Goal: Communication & Community: Answer question/provide support

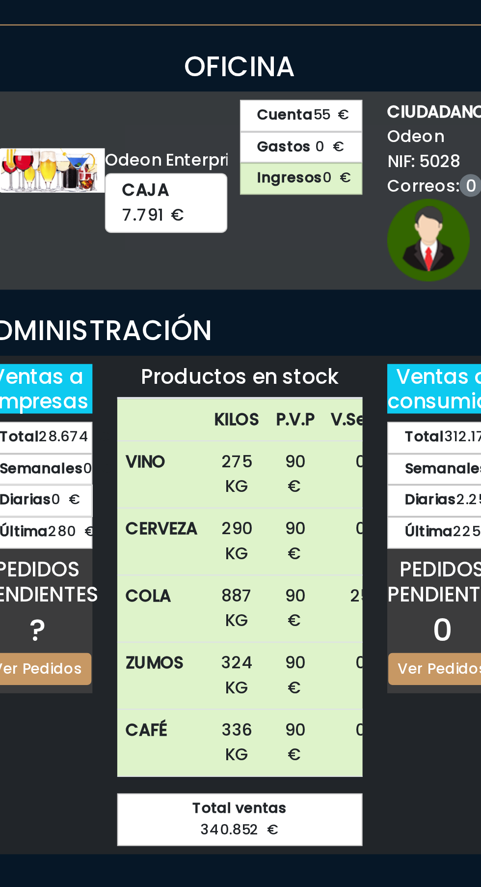
scroll to position [0, 30]
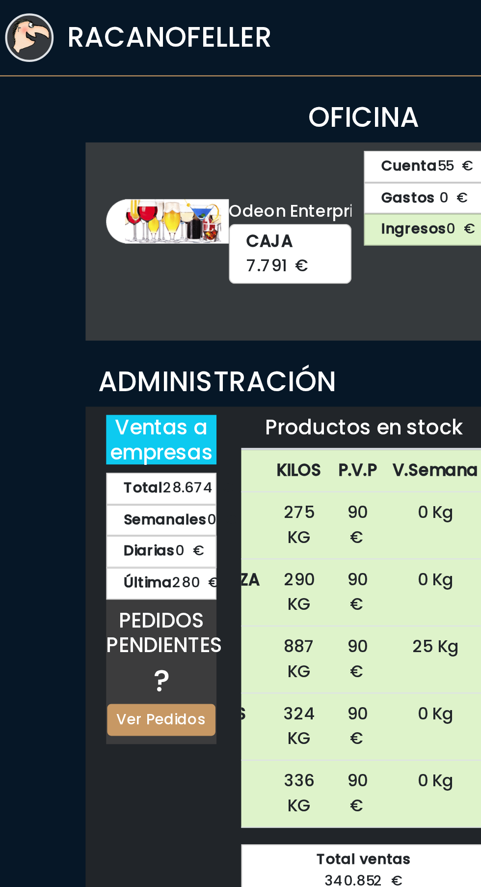
click at [173, 14] on h3 "RACANOFELLER" at bounding box center [148, 18] width 98 height 16
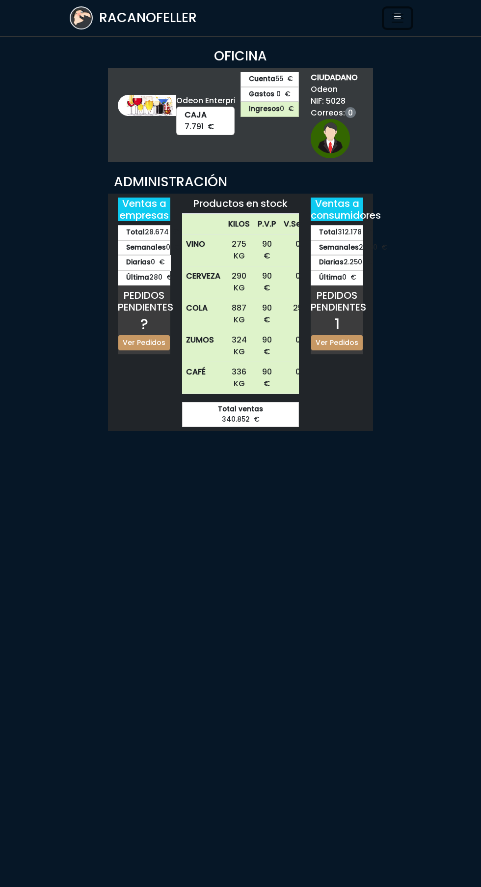
click at [401, 11] on icon "Toggle navigation" at bounding box center [398, 16] width 10 height 14
click at [397, 16] on icon "Toggle navigation" at bounding box center [398, 16] width 10 height 14
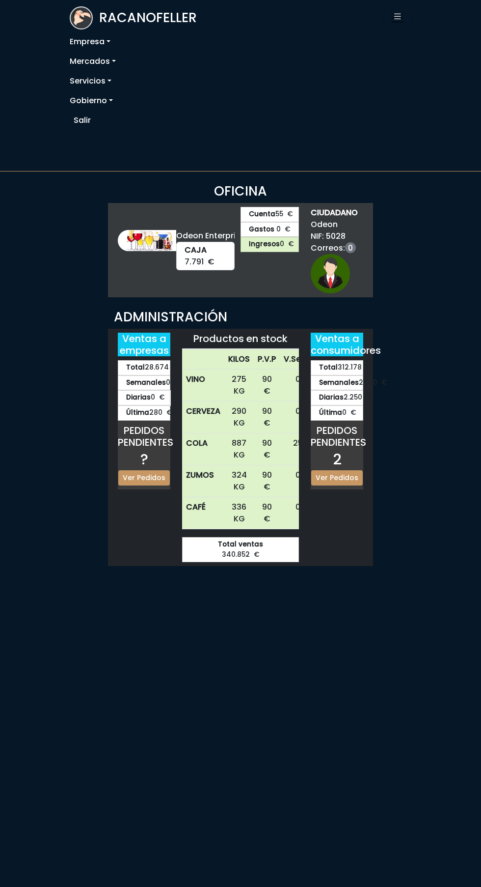
click at [90, 77] on link "Servicios" at bounding box center [241, 81] width 342 height 20
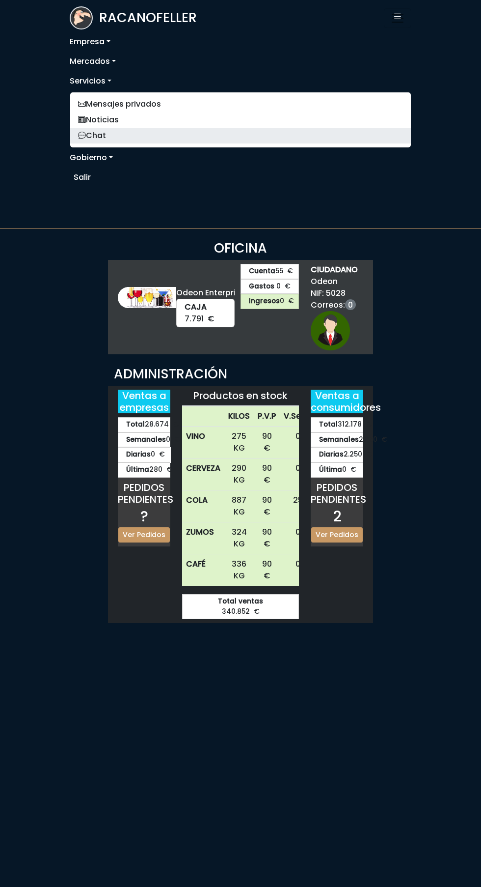
click at [107, 134] on link "Chat" at bounding box center [240, 136] width 341 height 16
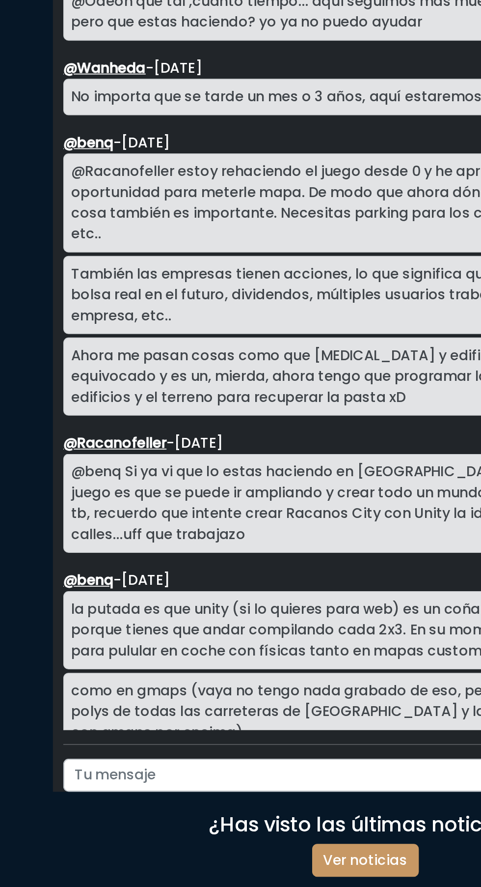
scroll to position [1667, 0]
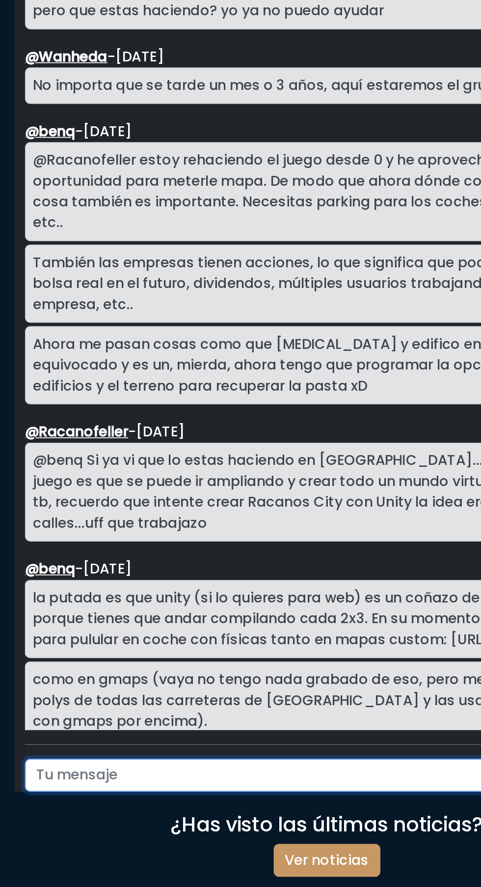
click at [120, 724] on input "text" at bounding box center [223, 714] width 306 height 19
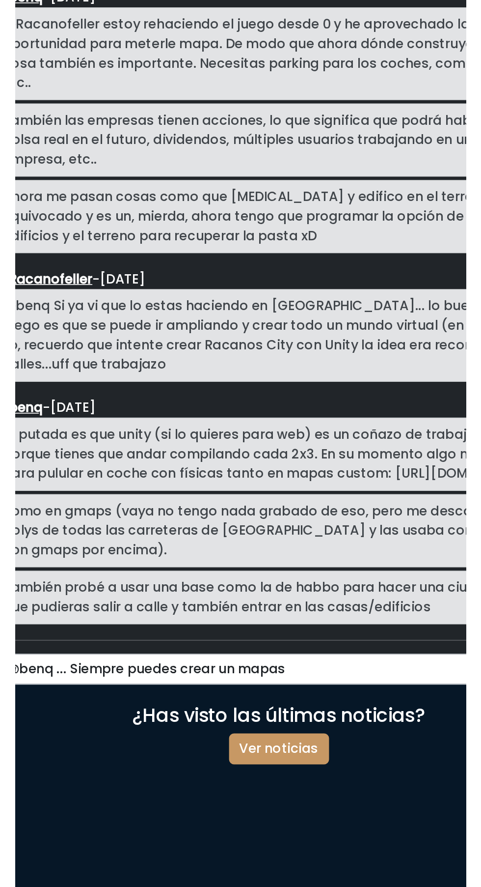
scroll to position [1626, 0]
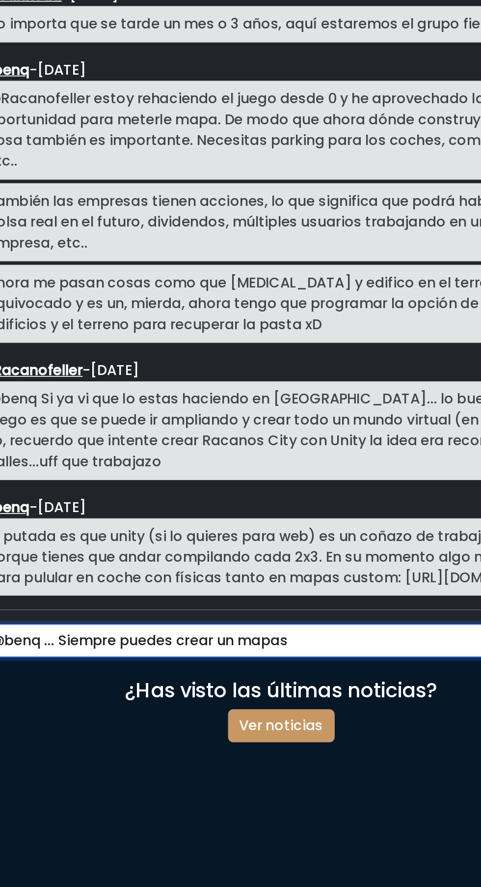
click at [283, 724] on input "@benq ... Siempre puedes crear un mapas" at bounding box center [223, 714] width 306 height 19
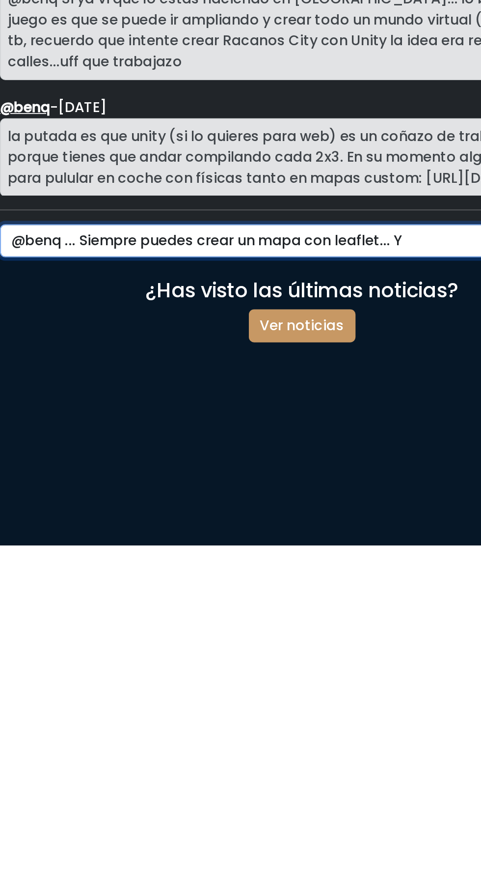
click at [243, 724] on input "@benq ... Siempre puedes crear un mapa con leaflet... Y" at bounding box center [223, 714] width 306 height 19
click at [304, 724] on input "@benq ... Siempre puedes crear un mapa de una ciudad con leaflet... Y" at bounding box center [223, 714] width 306 height 19
click at [321, 724] on input "@benq ... Siempre puedes crear un mapa de una ciudad con leaflet... Y" at bounding box center [223, 714] width 306 height 19
click at [328, 724] on input "@benq ... Siempre puedes crear un mapa de una ciudad con leaflet... Y" at bounding box center [223, 714] width 306 height 19
click at [333, 724] on input "@benq ... Siempre puedes crear un mapa de una ciudad con leaflet... Y" at bounding box center [223, 714] width 306 height 19
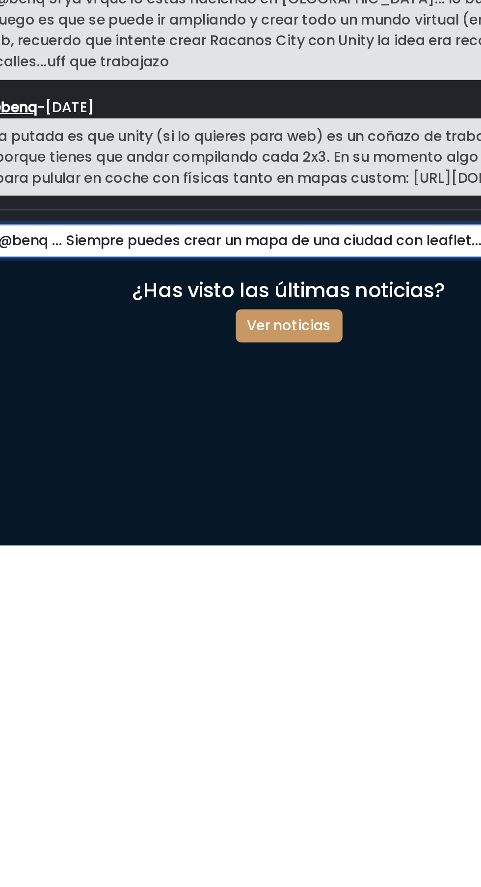
click at [345, 724] on input "@benq ... Siempre puedes crear un mapa de una ciudad con leaflet... Y" at bounding box center [223, 714] width 306 height 19
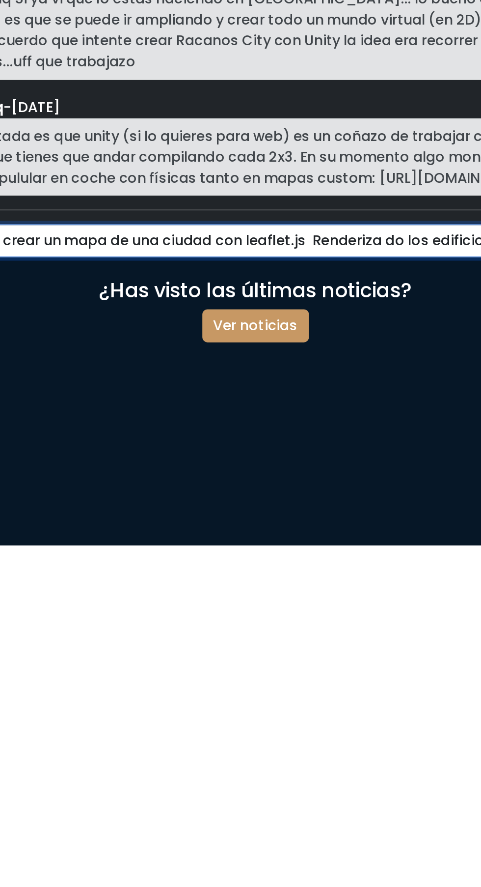
scroll to position [0, 87]
click at [310, 724] on input "@benq ... Siempre puedes crear un mapa de una ciudad con leaflet.js Renderiza d…" at bounding box center [223, 714] width 306 height 19
click at [341, 724] on input "@benq ... Siempre puedes crear un mapa de una ciudad con leaflet.js Renderizand…" at bounding box center [223, 714] width 306 height 19
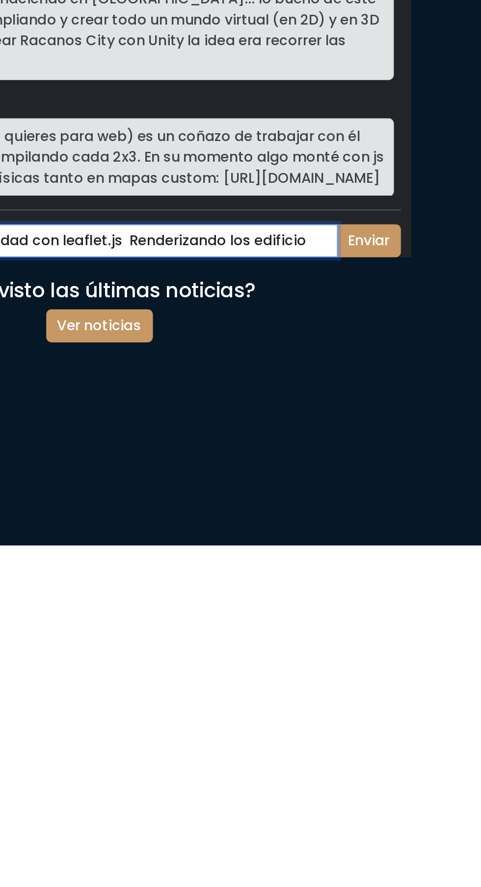
click at [366, 724] on input "@benq ... Siempre puedes crear un mapa de una ciudad con leaflet.js Renderizand…" at bounding box center [223, 714] width 306 height 19
click at [357, 724] on input "@benq ... Siempre puedes crear un mapa de una ciudad con leaflet.js Renderizand…" at bounding box center [223, 714] width 306 height 19
click at [368, 724] on input "@benq ... Siempre puedes crear un mapa de una ciudad con leaflet.js Renderizand…" at bounding box center [223, 714] width 306 height 19
type input "@benq ... Siempre puedes crear un mapa de una ciudad con leaflet.js Renderizand…"
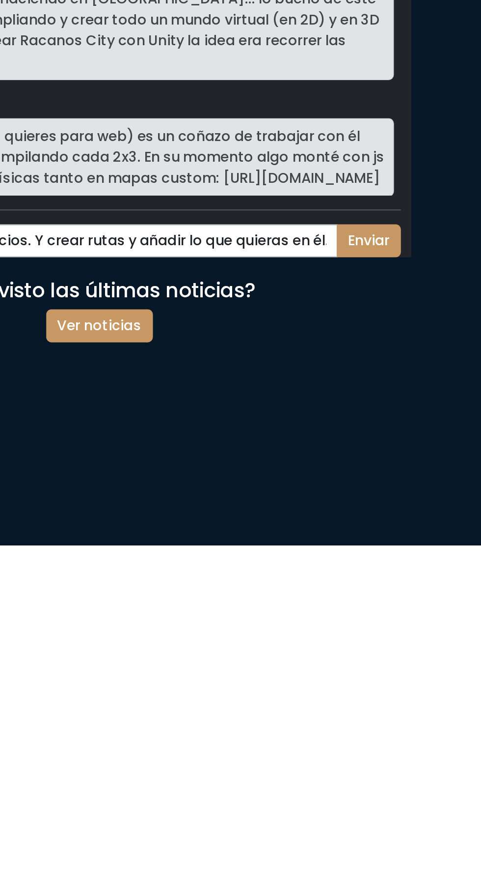
click at [395, 724] on button "Enviar" at bounding box center [393, 714] width 36 height 19
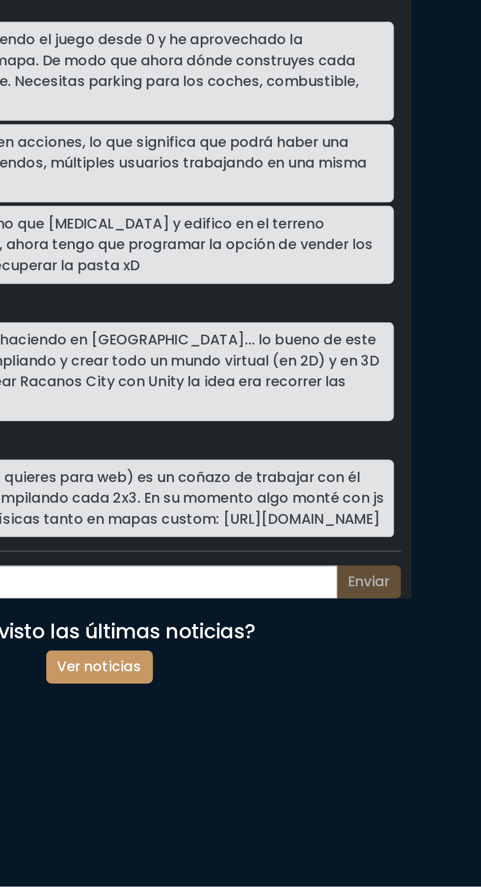
scroll to position [1721, 0]
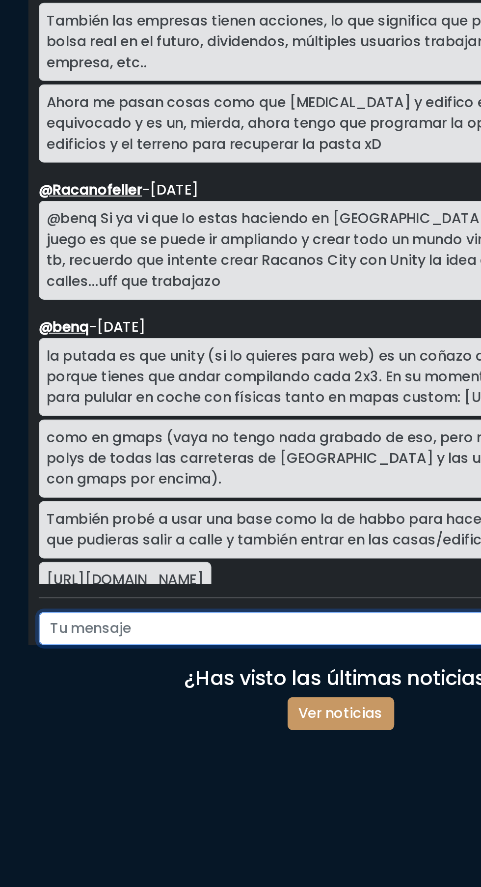
click at [107, 724] on input "text" at bounding box center [223, 714] width 306 height 19
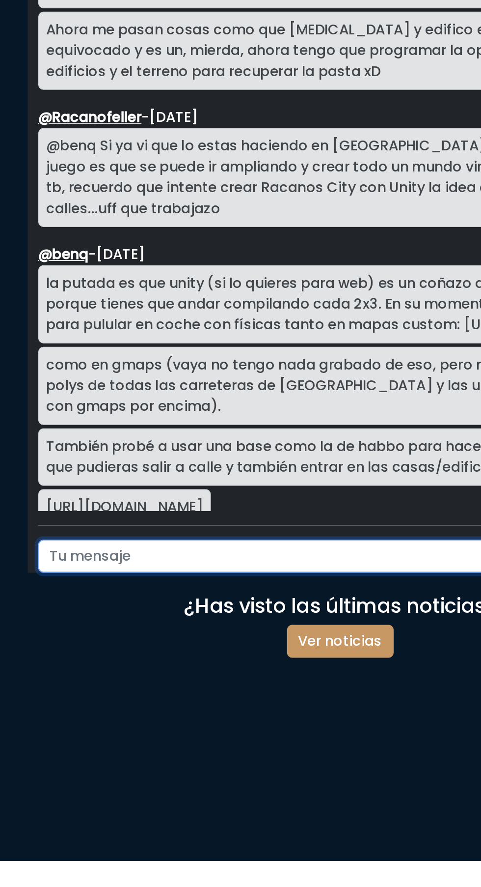
scroll to position [1668, 0]
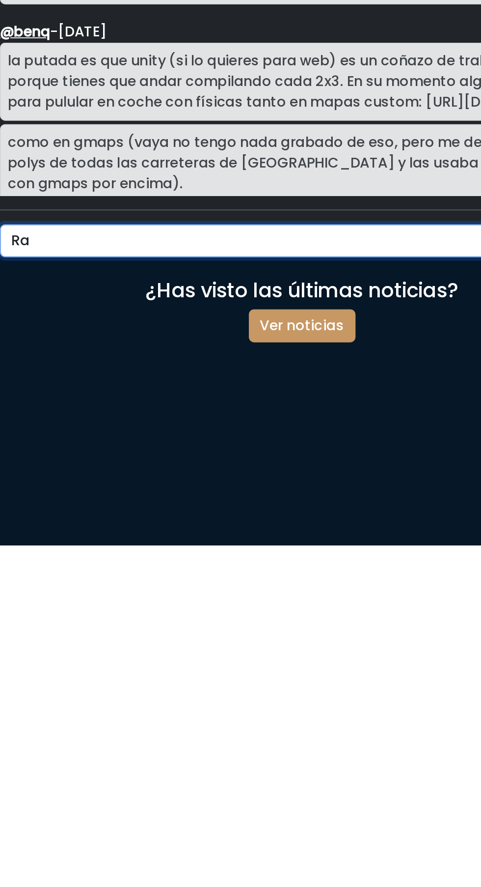
type input "R"
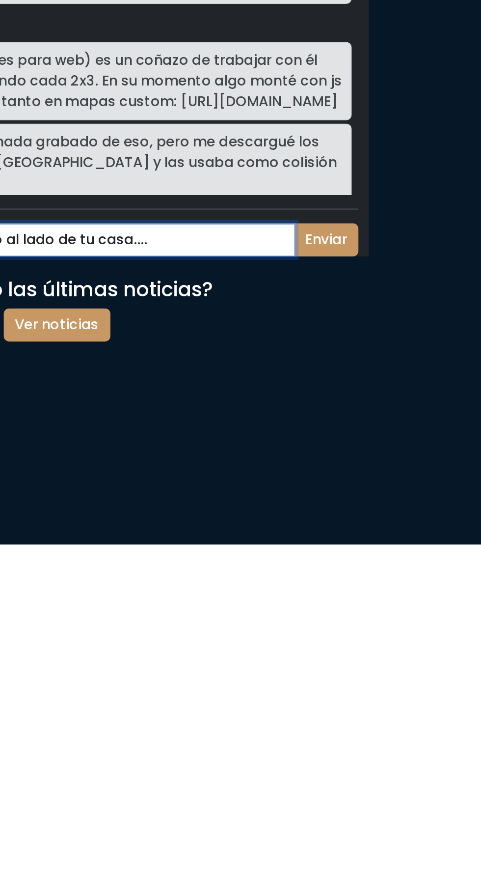
click at [324, 724] on input "@Raca... Estoy haciendo un curso al lado de tu casa...." at bounding box center [223, 714] width 306 height 19
type input "@Raca... Estoy haciendo un curso al lado de tu casa.... :X"
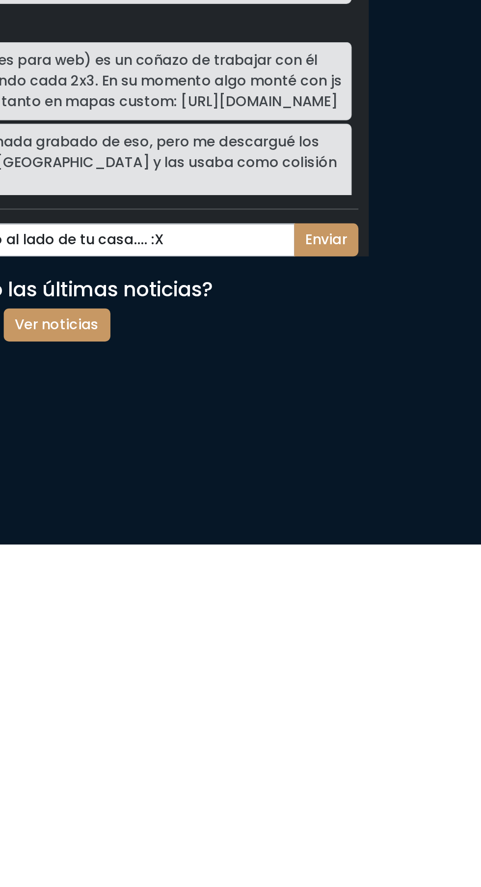
click at [392, 724] on button "Enviar" at bounding box center [393, 714] width 36 height 19
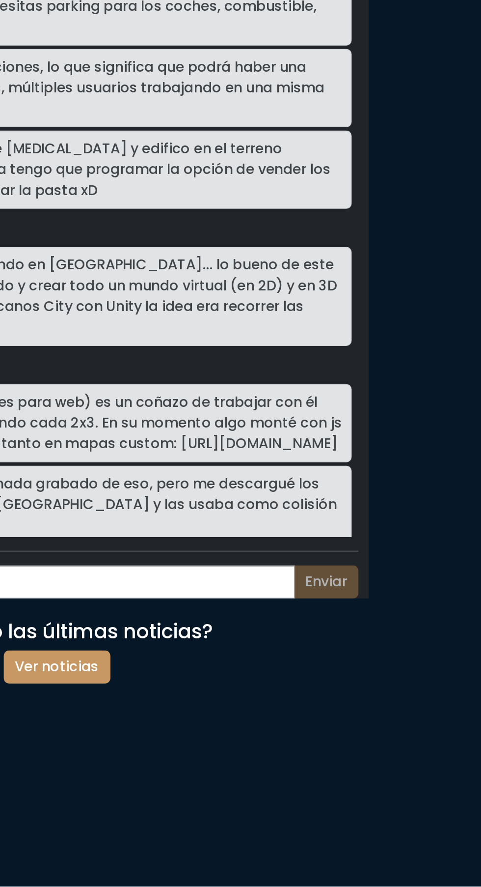
scroll to position [1744, 0]
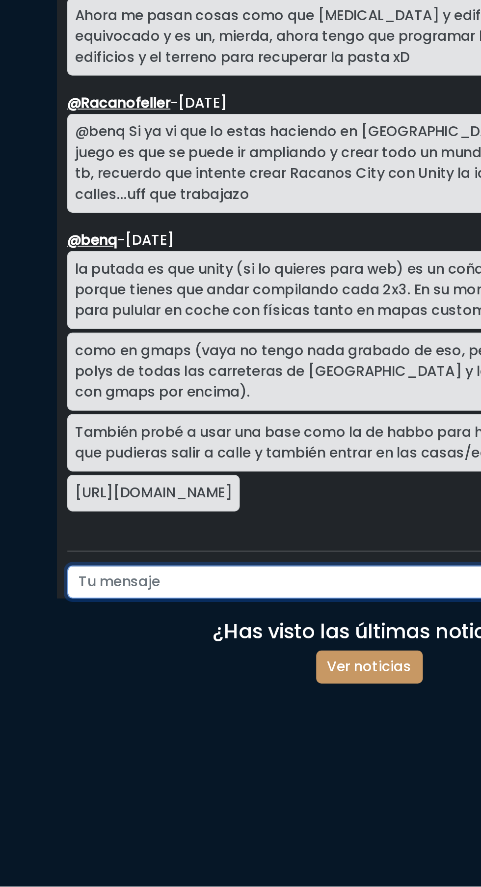
click at [109, 724] on input "text" at bounding box center [223, 714] width 306 height 19
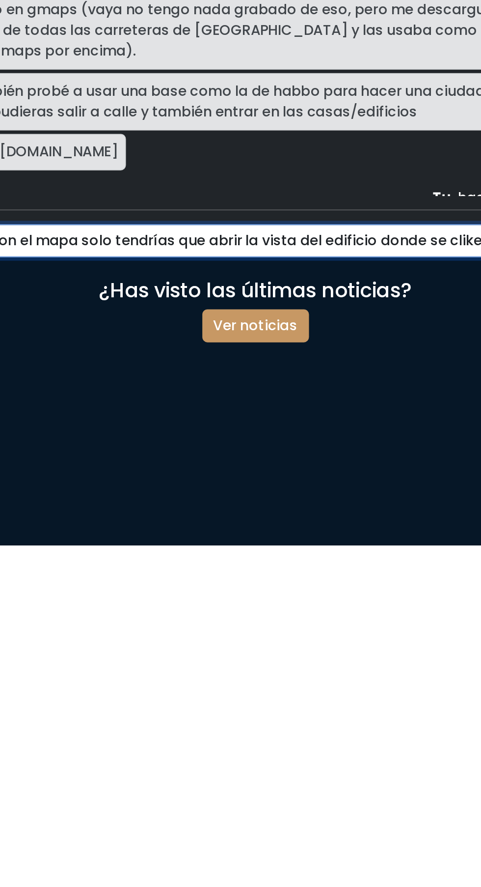
scroll to position [0, 25]
type input "@benq .... Con el mapa solo tendrías que abrir la vista del edificio donde se c…"
click at [375, 705] on button "Enviar" at bounding box center [393, 714] width 36 height 19
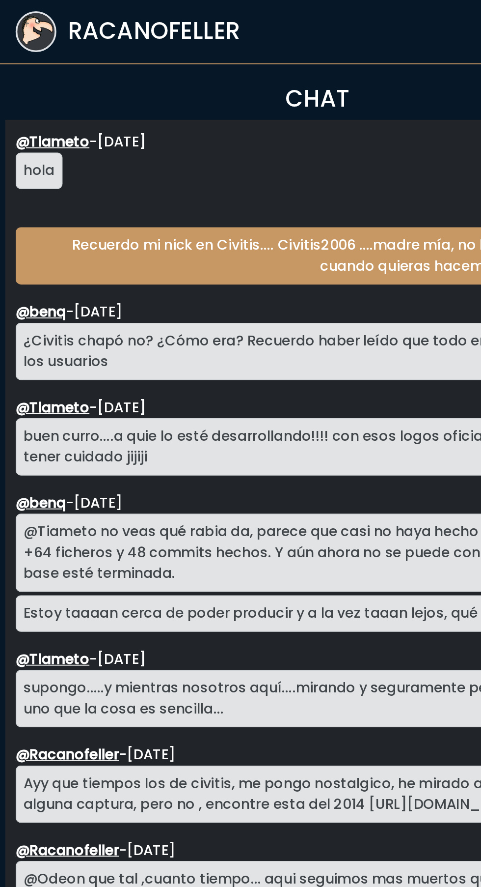
scroll to position [1458, 0]
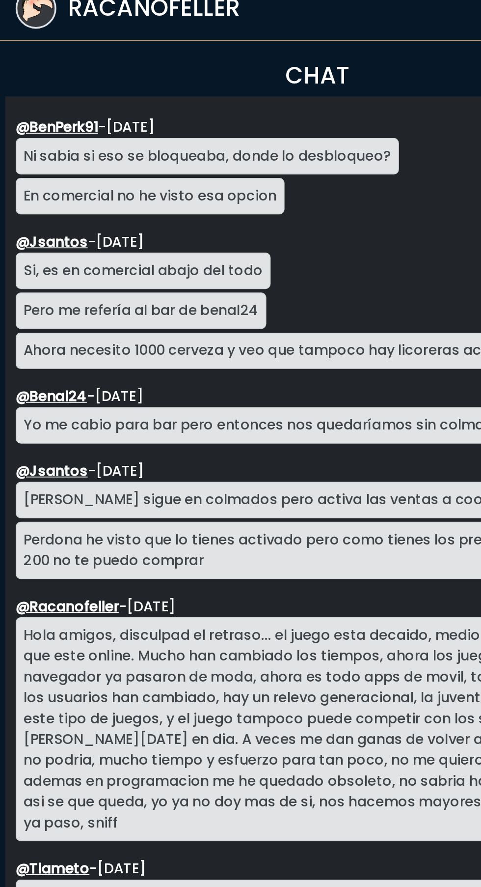
scroll to position [1659, 0]
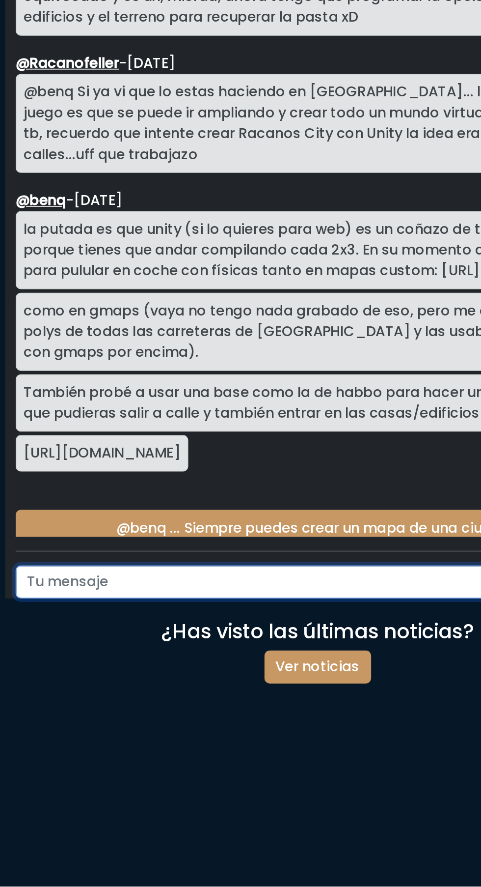
click at [247, 724] on input "text" at bounding box center [223, 714] width 306 height 19
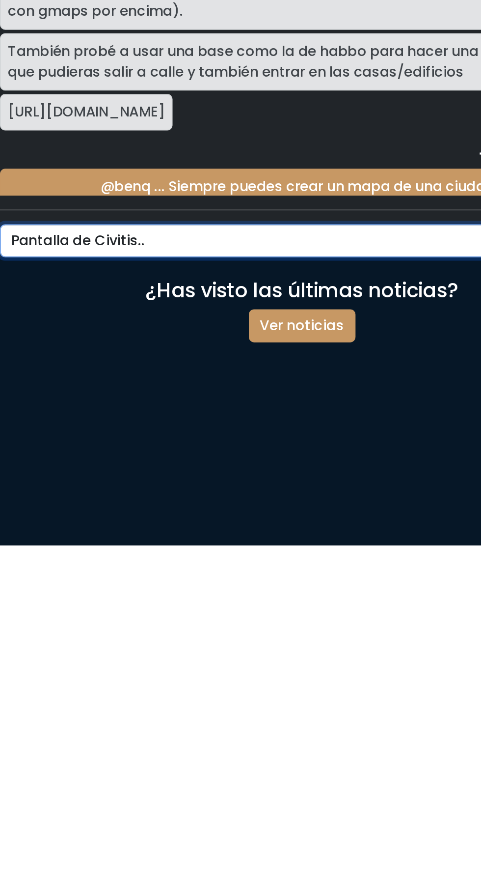
paste input "[URL][DOMAIN_NAME]"
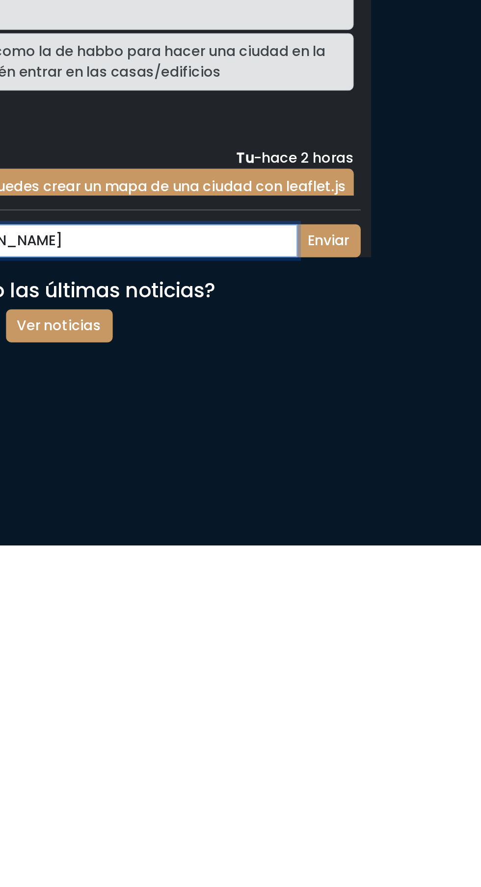
type input "Pantalla de Civitis.. [URL][DOMAIN_NAME]"
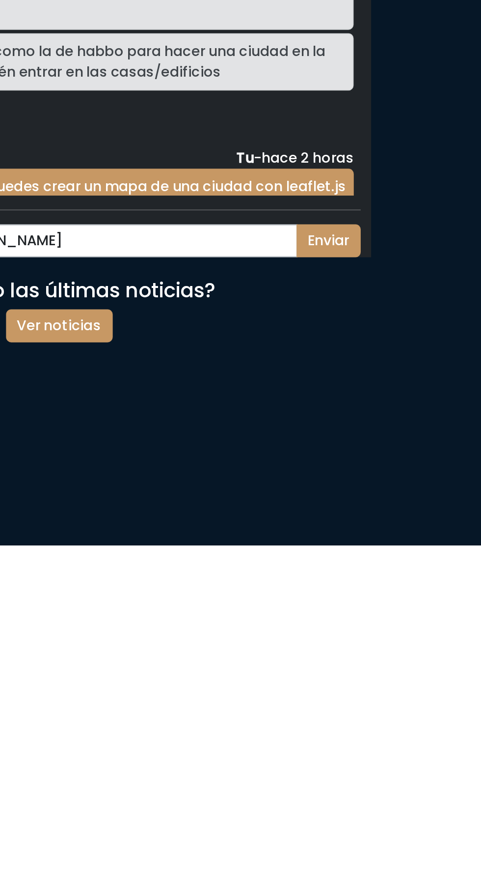
click at [390, 724] on button "Enviar" at bounding box center [393, 714] width 36 height 19
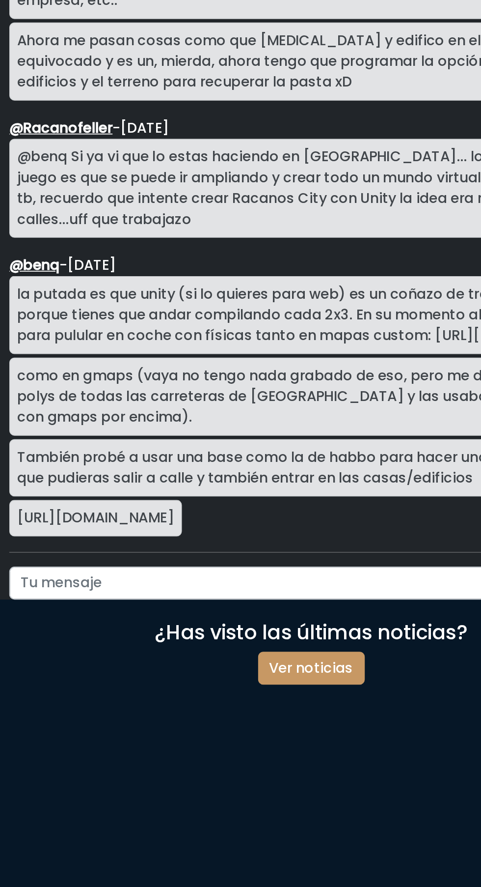
scroll to position [1701, 0]
